Goal: Task Accomplishment & Management: Use online tool/utility

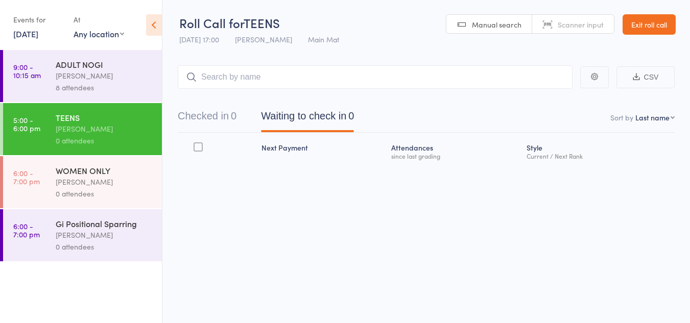
click at [91, 130] on div "[PERSON_NAME]" at bounding box center [105, 129] width 98 height 12
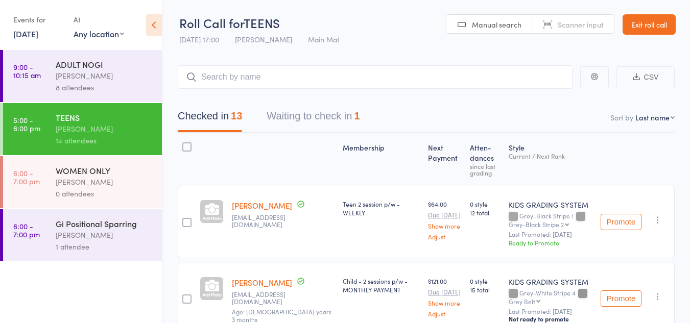
click at [334, 114] on button "Waiting to check in 1" at bounding box center [313, 118] width 93 height 27
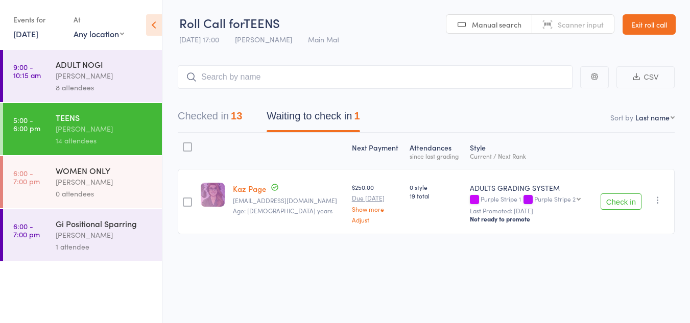
click at [659, 198] on icon "button" at bounding box center [658, 200] width 10 height 10
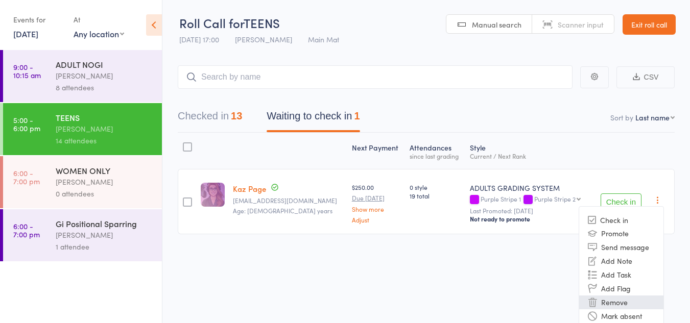
click at [613, 303] on li "Remove" at bounding box center [621, 303] width 84 height 14
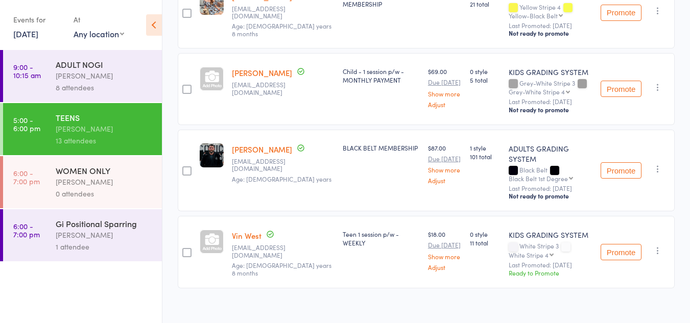
scroll to position [916, 0]
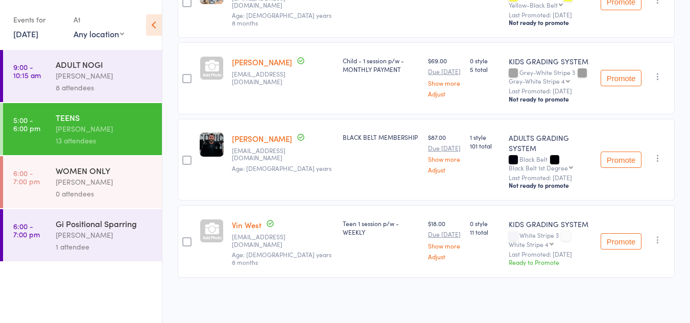
click at [656, 157] on icon "button" at bounding box center [658, 158] width 10 height 10
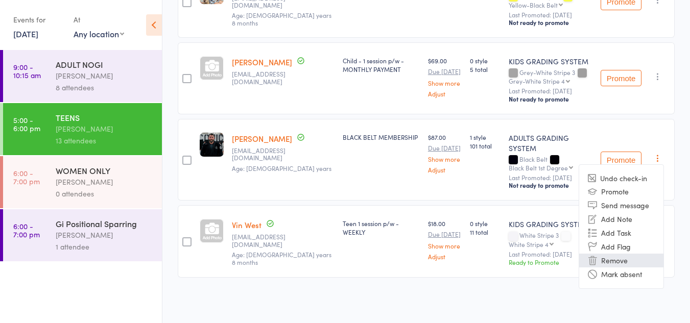
click at [618, 262] on li "Remove" at bounding box center [621, 261] width 84 height 14
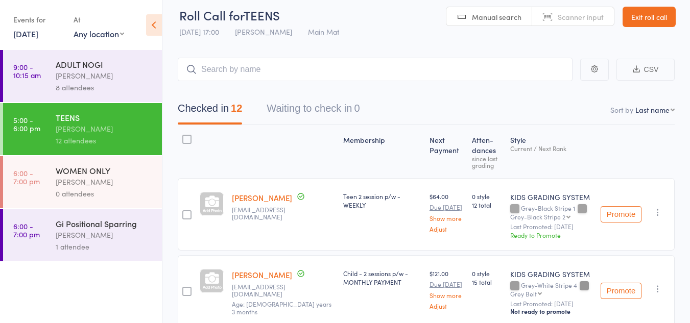
scroll to position [0, 0]
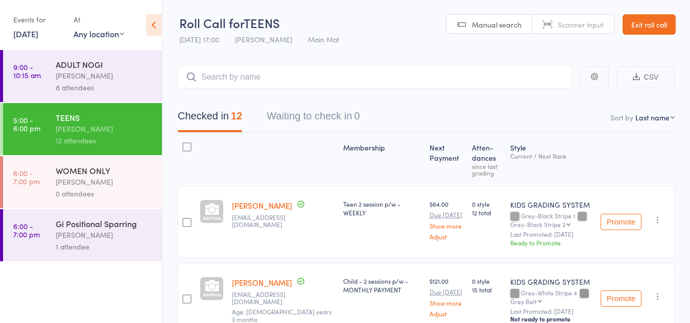
click at [658, 118] on select "First name Last name Birthday [DATE]? Behind on payments? Check in time Next pa…" at bounding box center [654, 117] width 39 height 10
select select "10"
click at [635, 112] on select "First name Last name Birthday [DATE]? Behind on payments? Check in time Next pa…" at bounding box center [654, 117] width 39 height 10
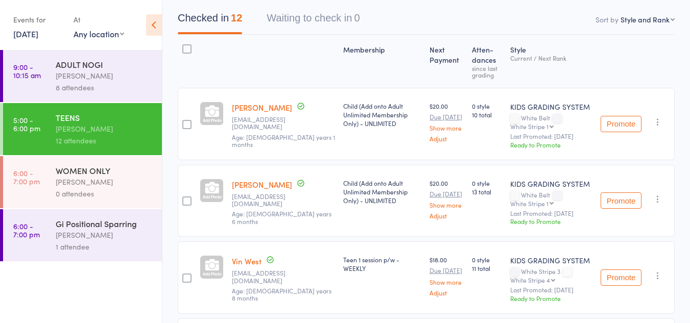
scroll to position [102, 0]
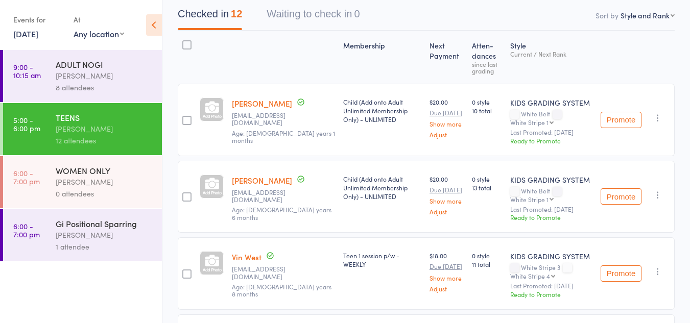
click at [82, 174] on div "WOMEN ONLY" at bounding box center [105, 170] width 98 height 11
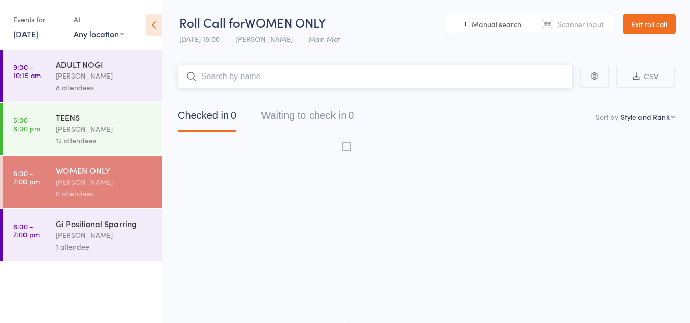
scroll to position [1, 0]
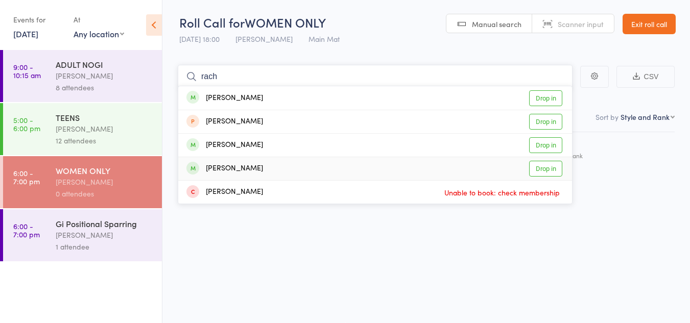
type input "rach"
click at [539, 167] on link "Drop in" at bounding box center [545, 169] width 33 height 16
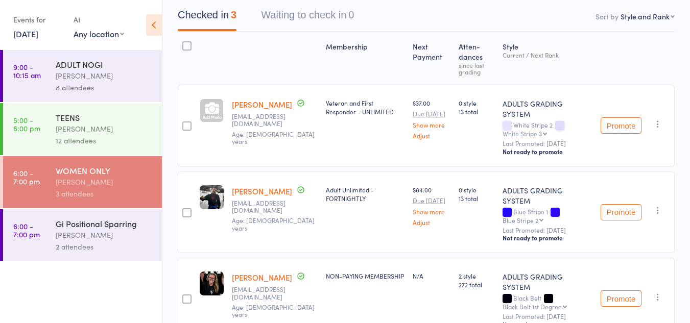
scroll to position [83, 0]
